Goal: Task Accomplishment & Management: Use online tool/utility

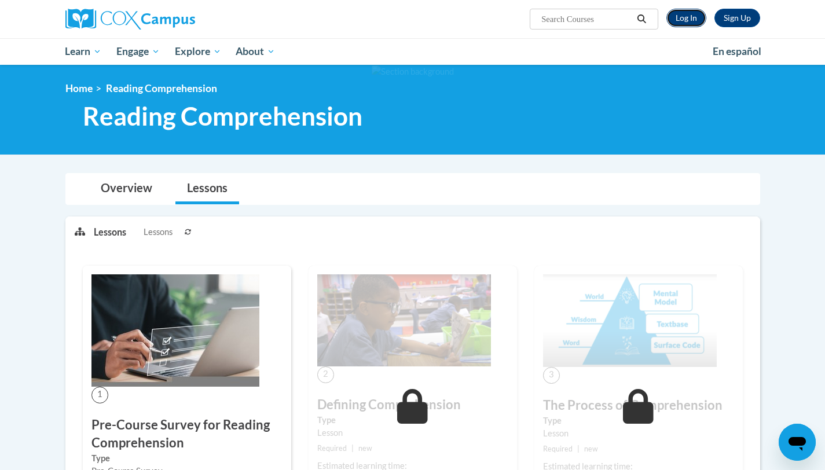
click at [681, 20] on link "Log In" at bounding box center [686, 18] width 40 height 19
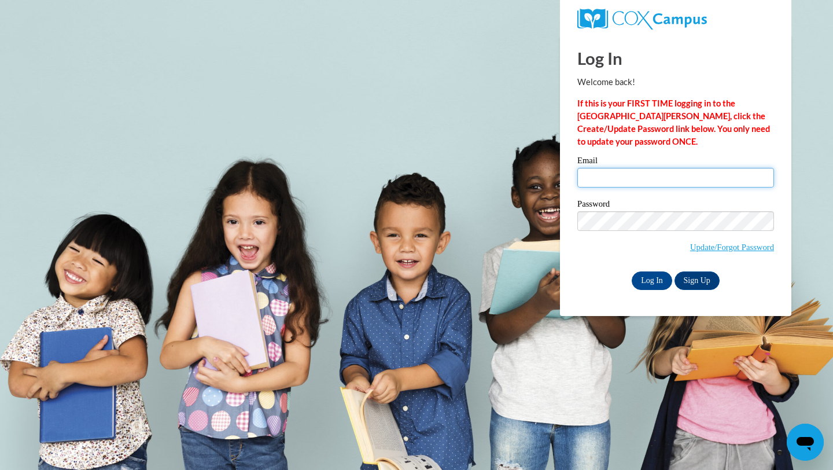
click at [619, 178] on input "Email" at bounding box center [676, 178] width 197 height 20
type input "aslee6635@ung.edu"
click at [660, 271] on input "Log In" at bounding box center [652, 280] width 41 height 19
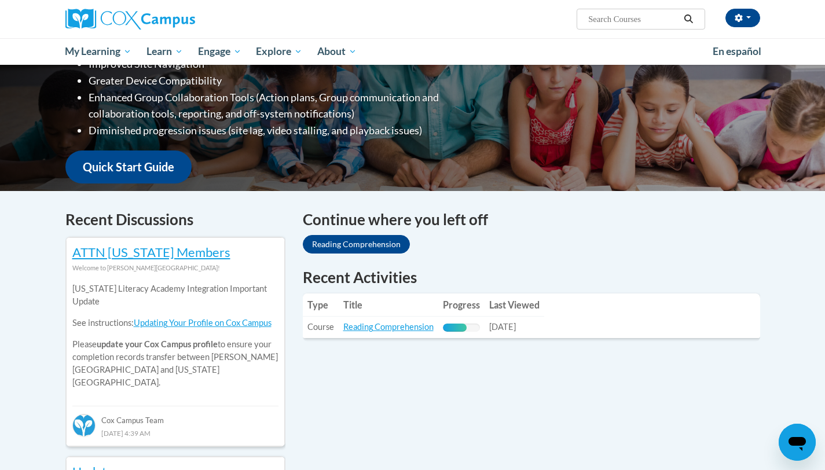
scroll to position [238, 0]
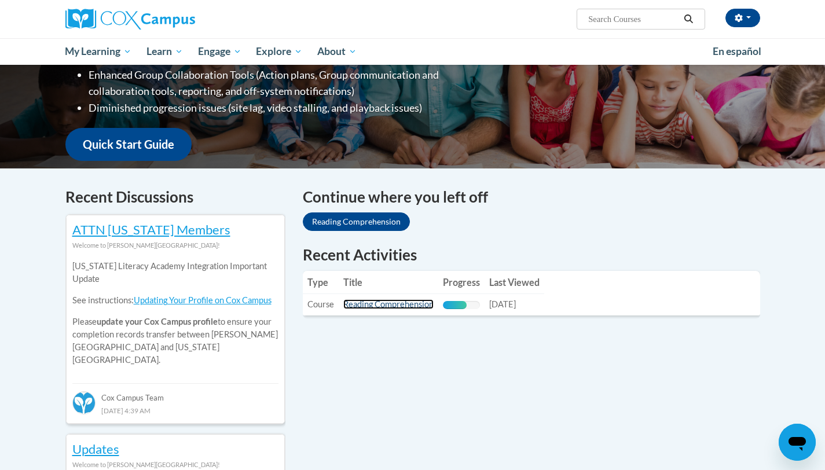
click at [402, 307] on link "Reading Comprehension" at bounding box center [388, 304] width 90 height 10
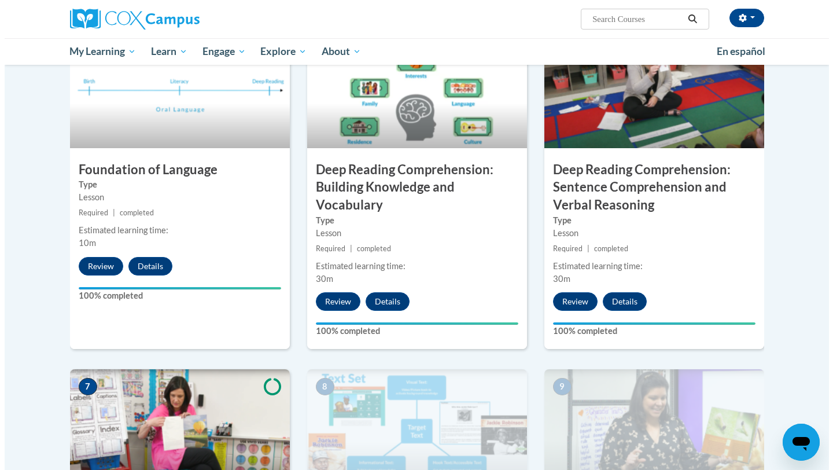
scroll to position [822, 0]
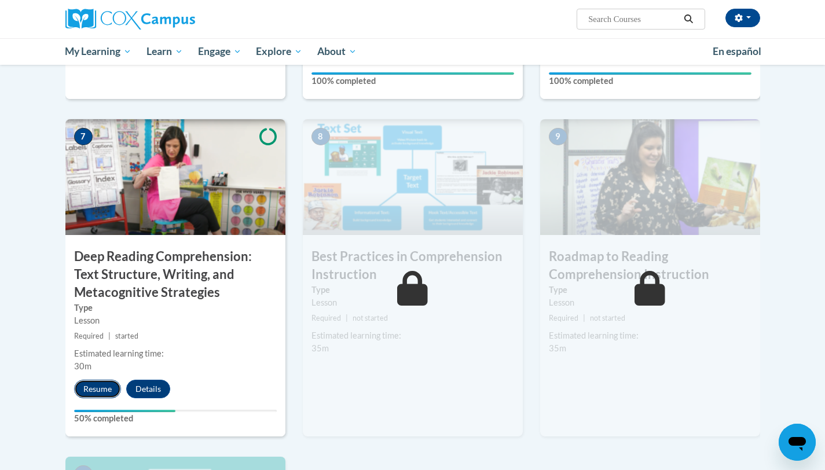
click at [90, 390] on button "Resume" at bounding box center [97, 389] width 47 height 19
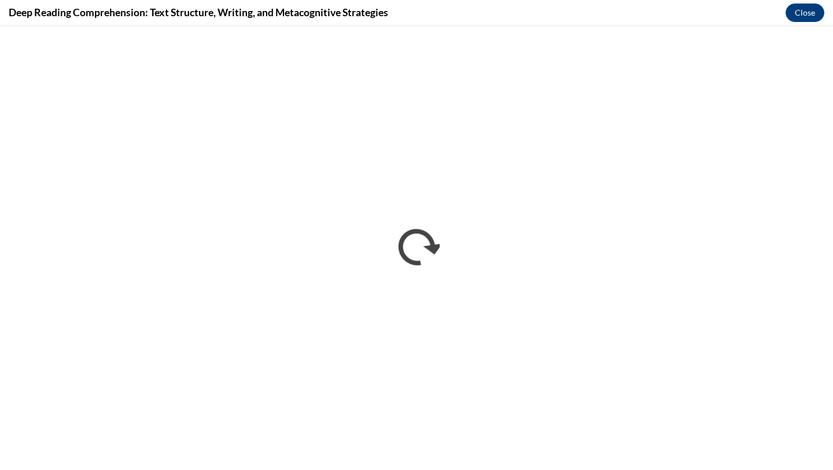
scroll to position [0, 0]
